Goal: Information Seeking & Learning: Learn about a topic

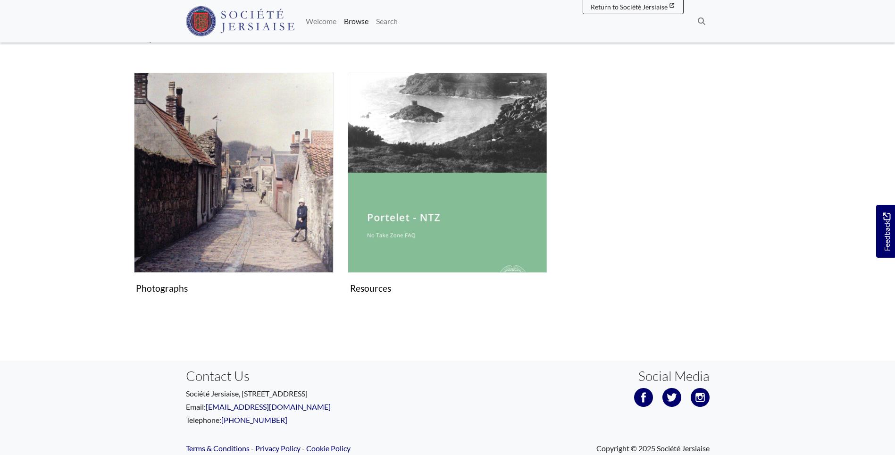
scroll to position [661, 0]
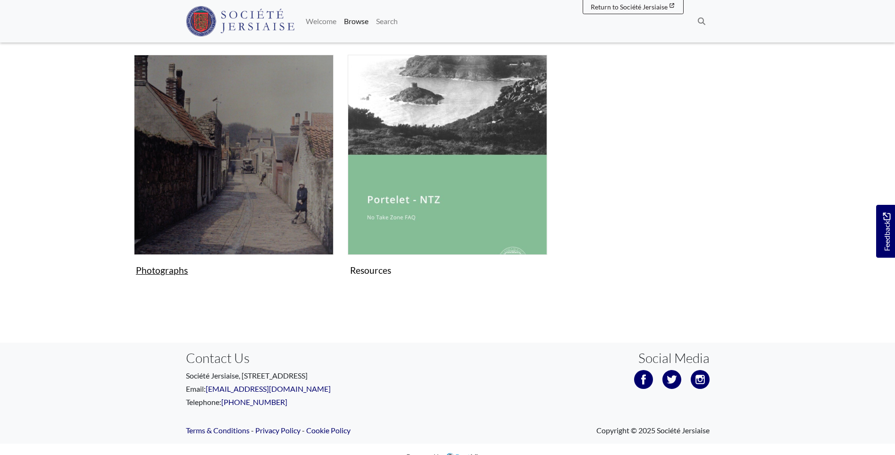
click at [204, 200] on img "Subcollection" at bounding box center [234, 155] width 200 height 200
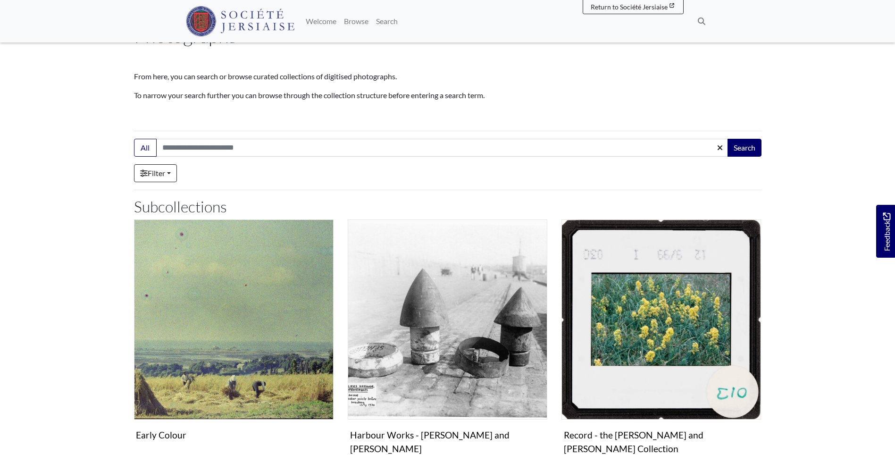
scroll to position [142, 0]
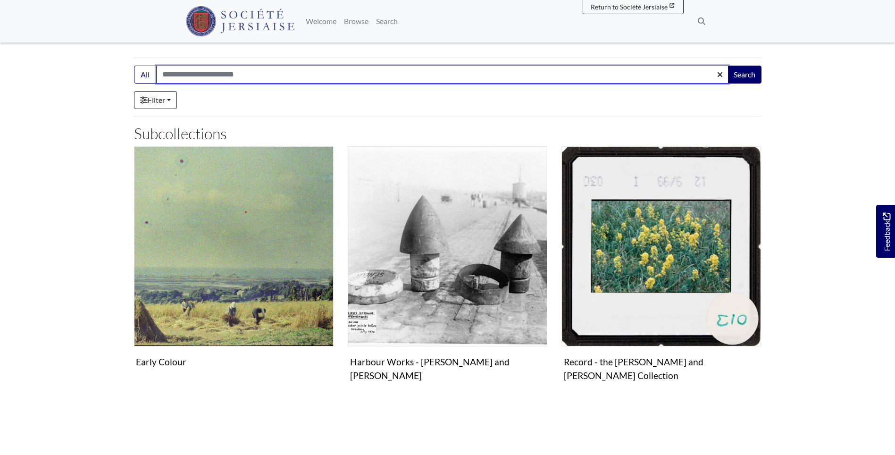
click at [369, 79] on input "Search:" at bounding box center [442, 75] width 572 height 18
type input "******"
click at [727, 66] on button "Search" at bounding box center [744, 75] width 34 height 18
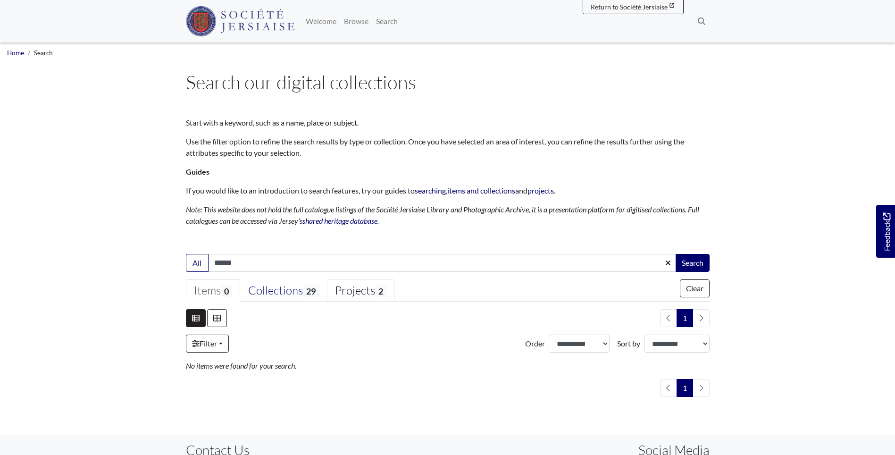
click at [346, 284] on div "Projects 2" at bounding box center [360, 291] width 51 height 14
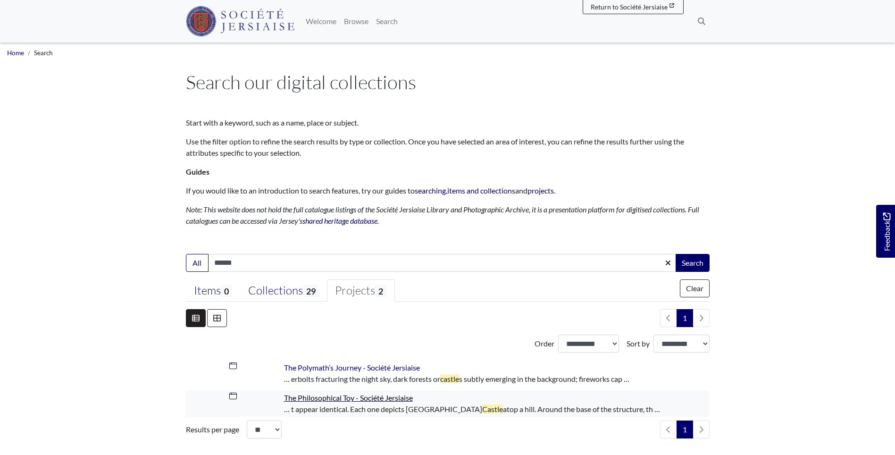
click at [317, 401] on span "The Philosophical Toy - Société Jersiaise" at bounding box center [348, 397] width 129 height 9
click at [268, 293] on div "Collections 29" at bounding box center [283, 291] width 71 height 14
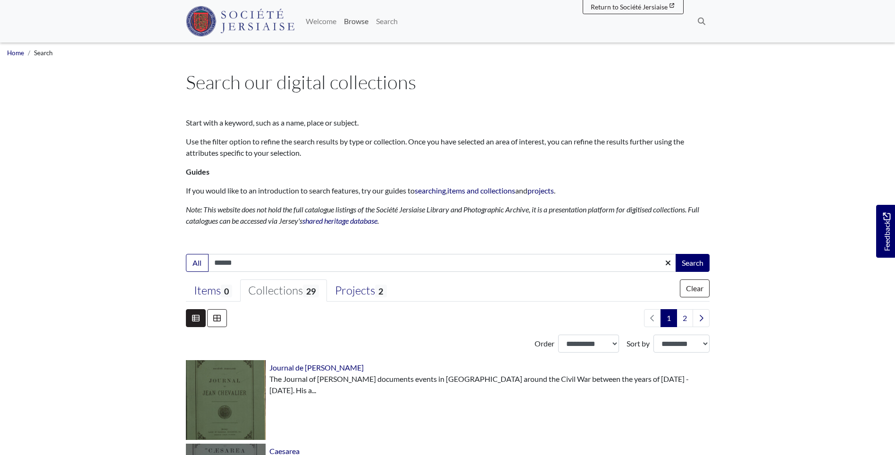
click at [351, 24] on link "Browse" at bounding box center [356, 21] width 32 height 19
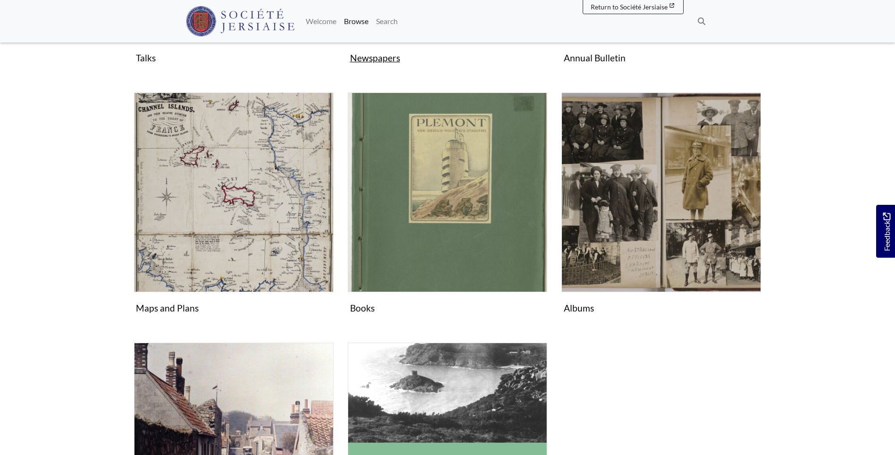
scroll to position [377, 0]
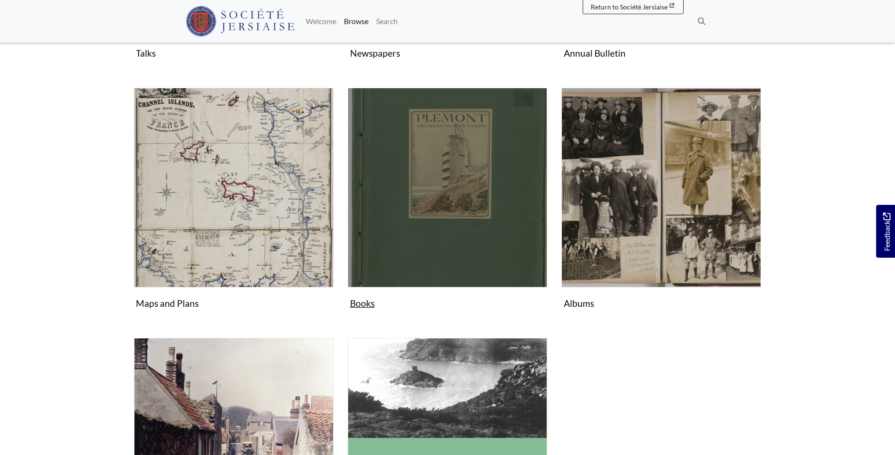
click at [438, 154] on img "Subcollection" at bounding box center [448, 188] width 200 height 200
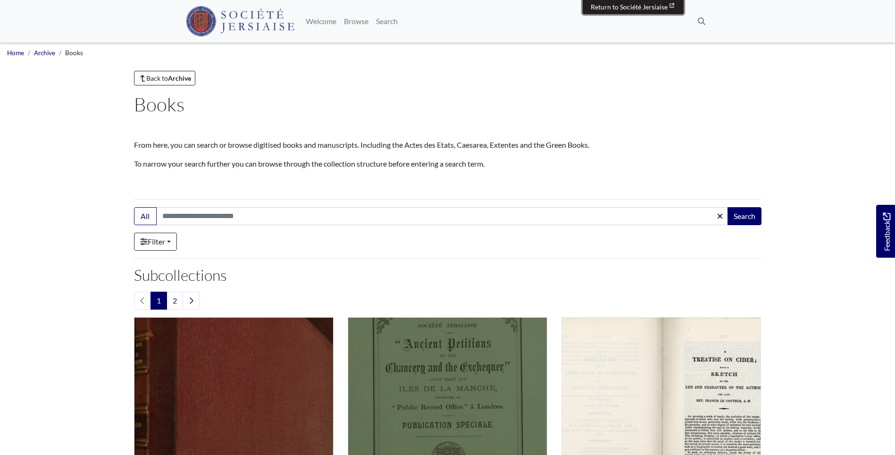
click at [625, 11] on link "Return to Société Jersiaise Société Jersiaise" at bounding box center [633, 7] width 101 height 15
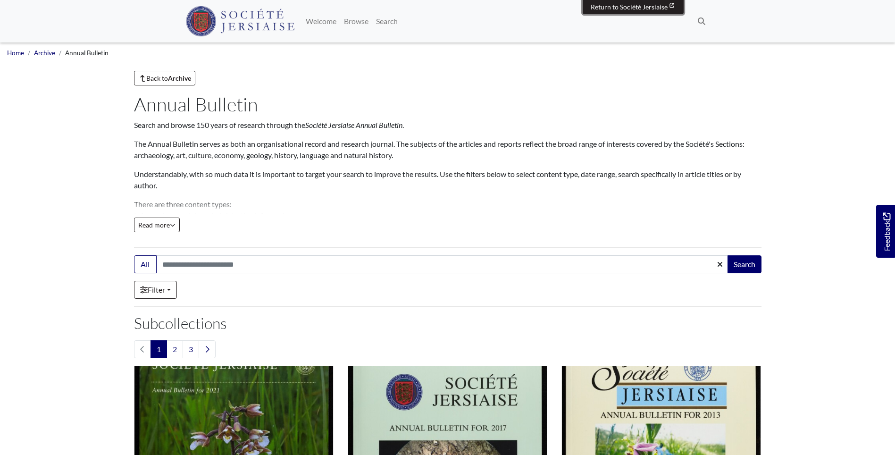
click at [616, 10] on span "Return to Société Jersiaise" at bounding box center [629, 7] width 77 height 8
